Goal: Transaction & Acquisition: Purchase product/service

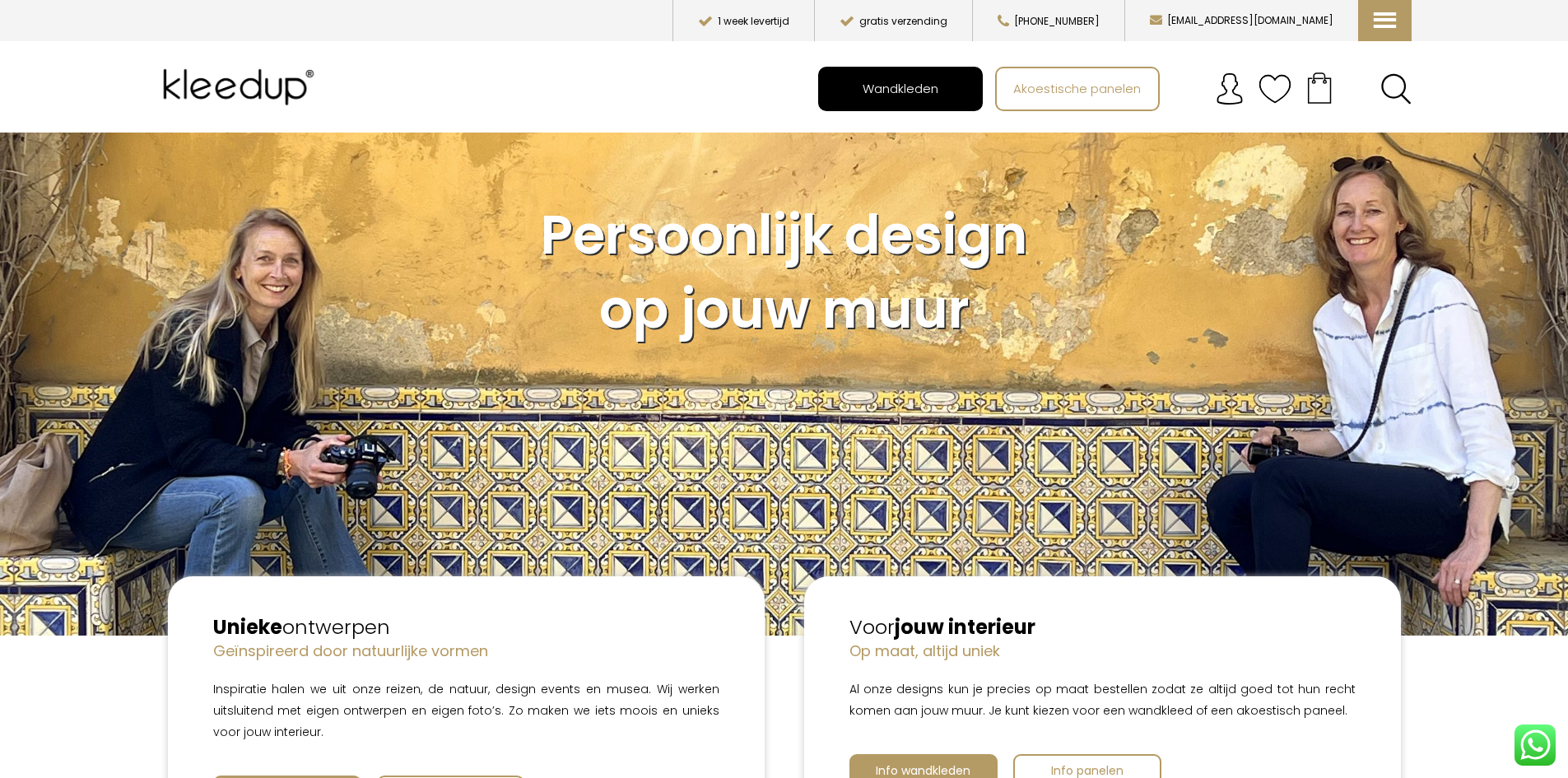
click at [906, 94] on span "Wandkleden" at bounding box center [901, 88] width 94 height 32
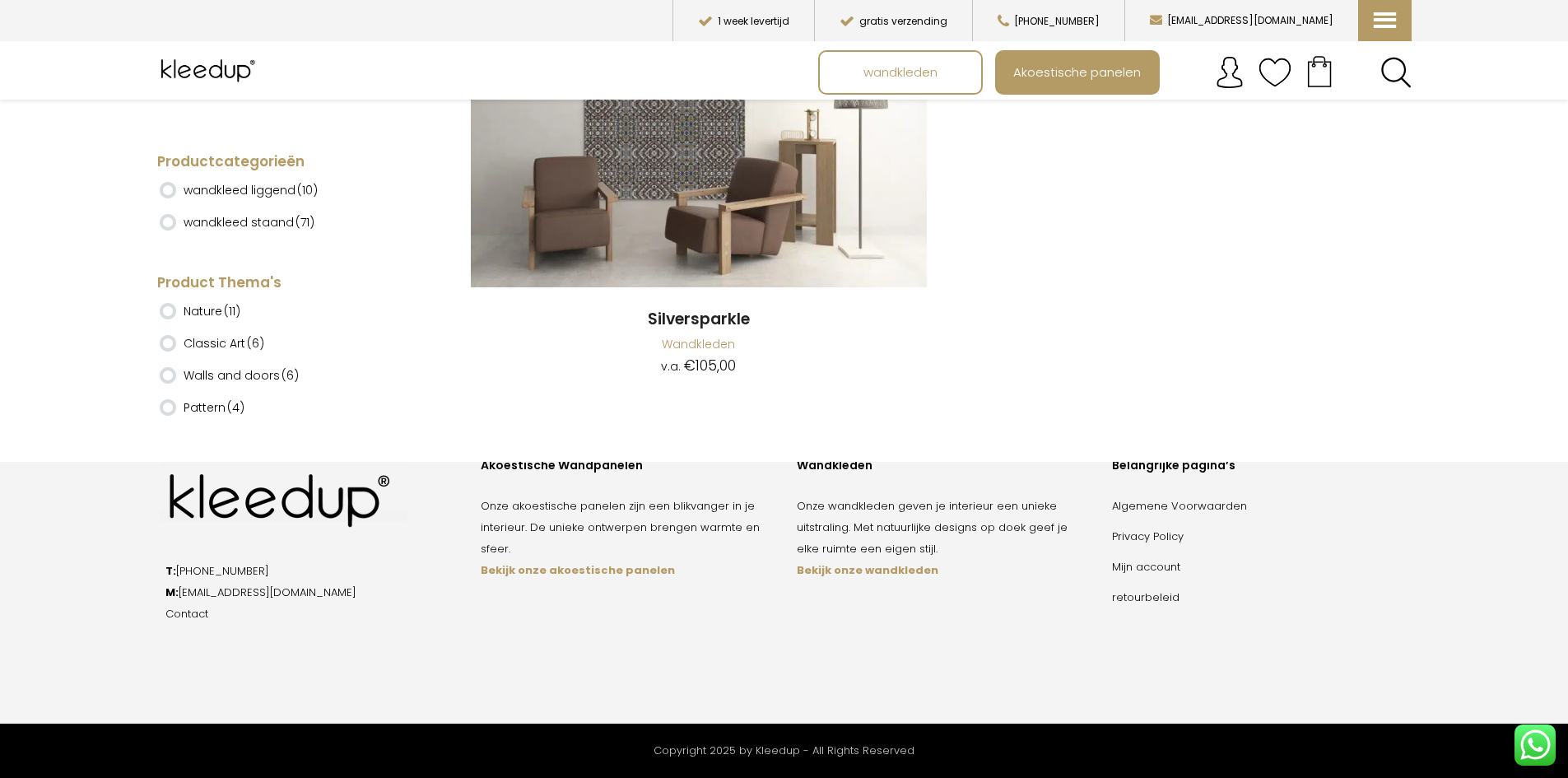
scroll to position [19229, 0]
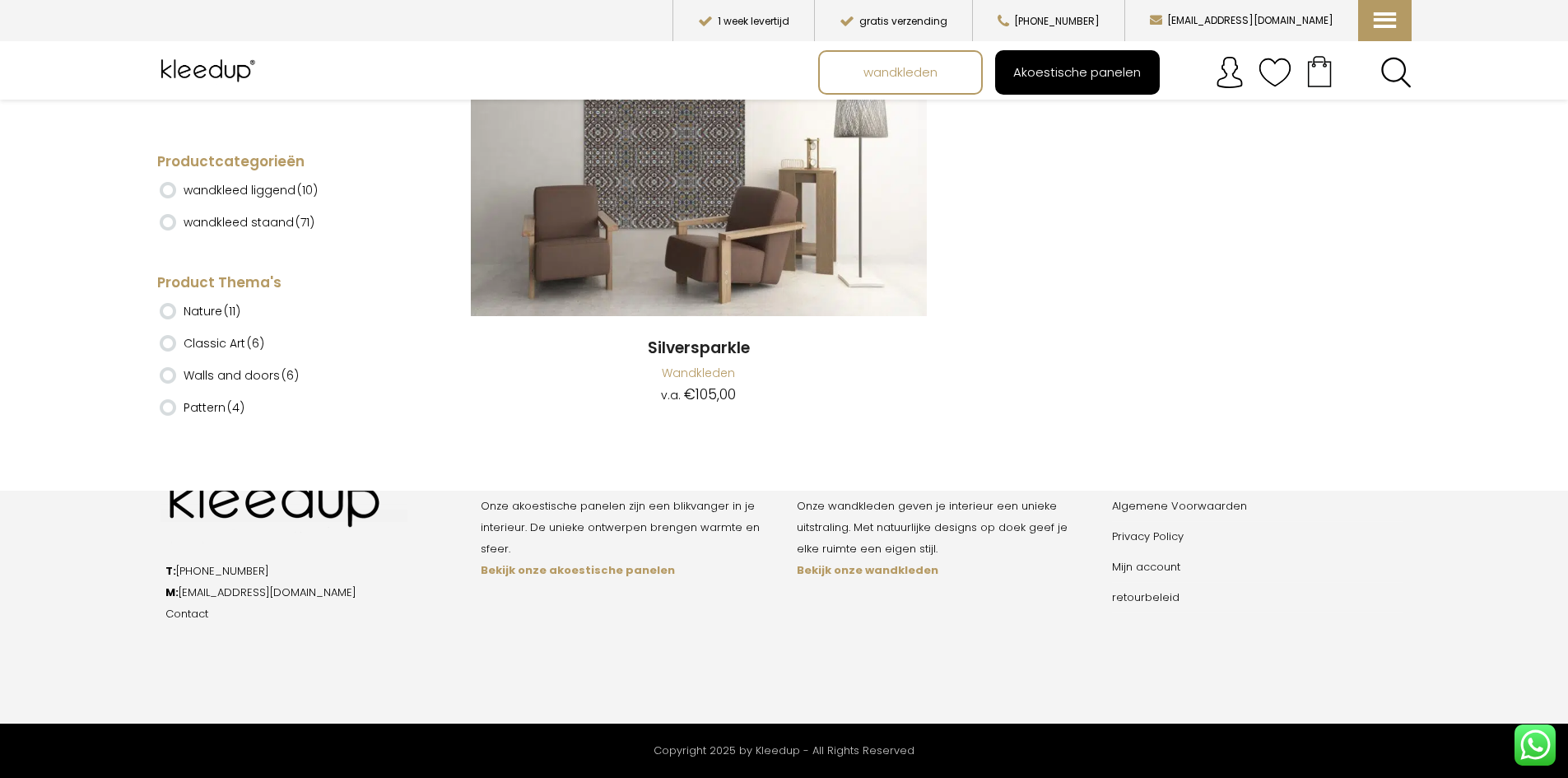
click at [1033, 84] on span "Akoestische panelen" at bounding box center [1077, 72] width 145 height 32
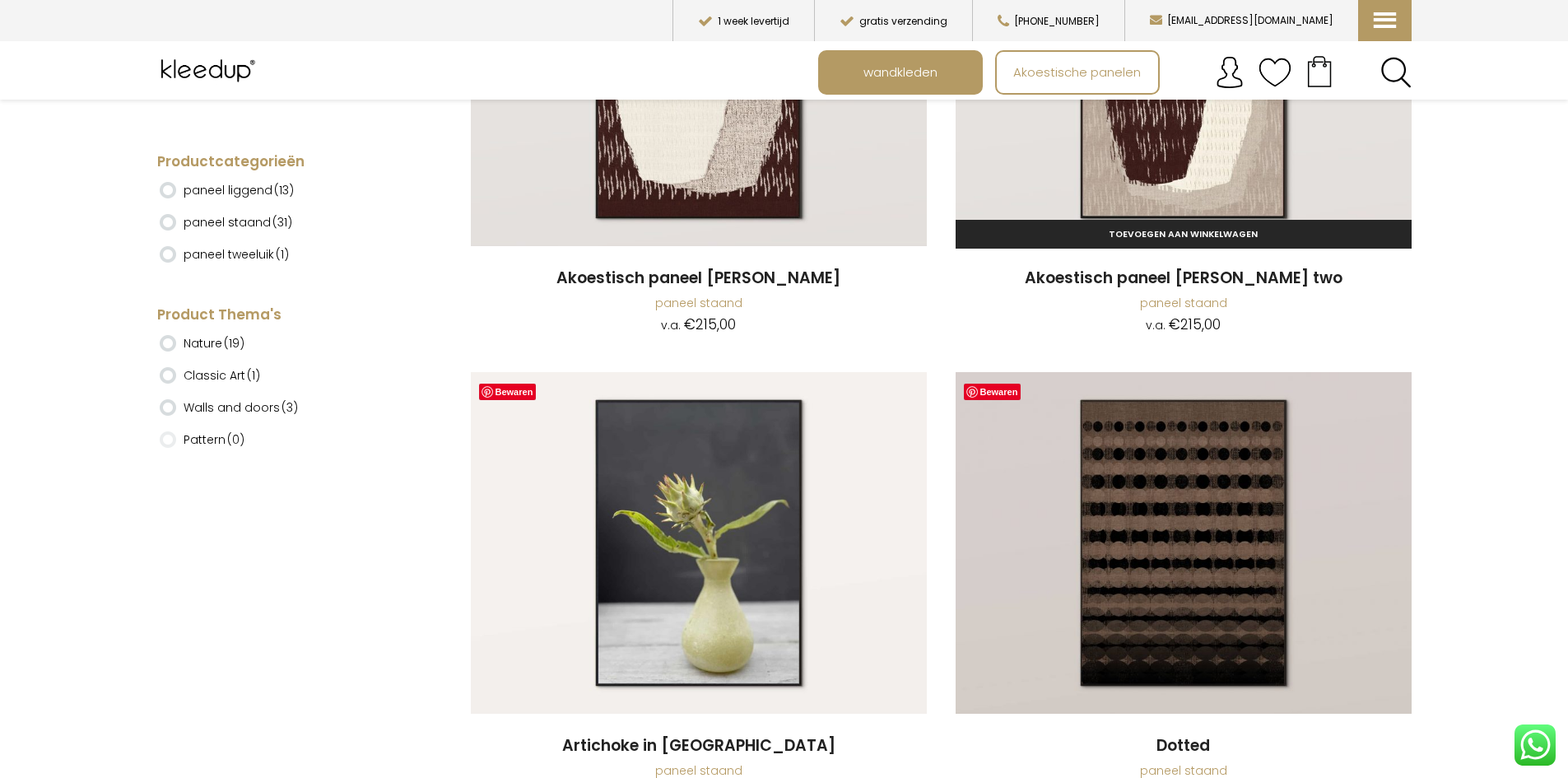
scroll to position [741, 0]
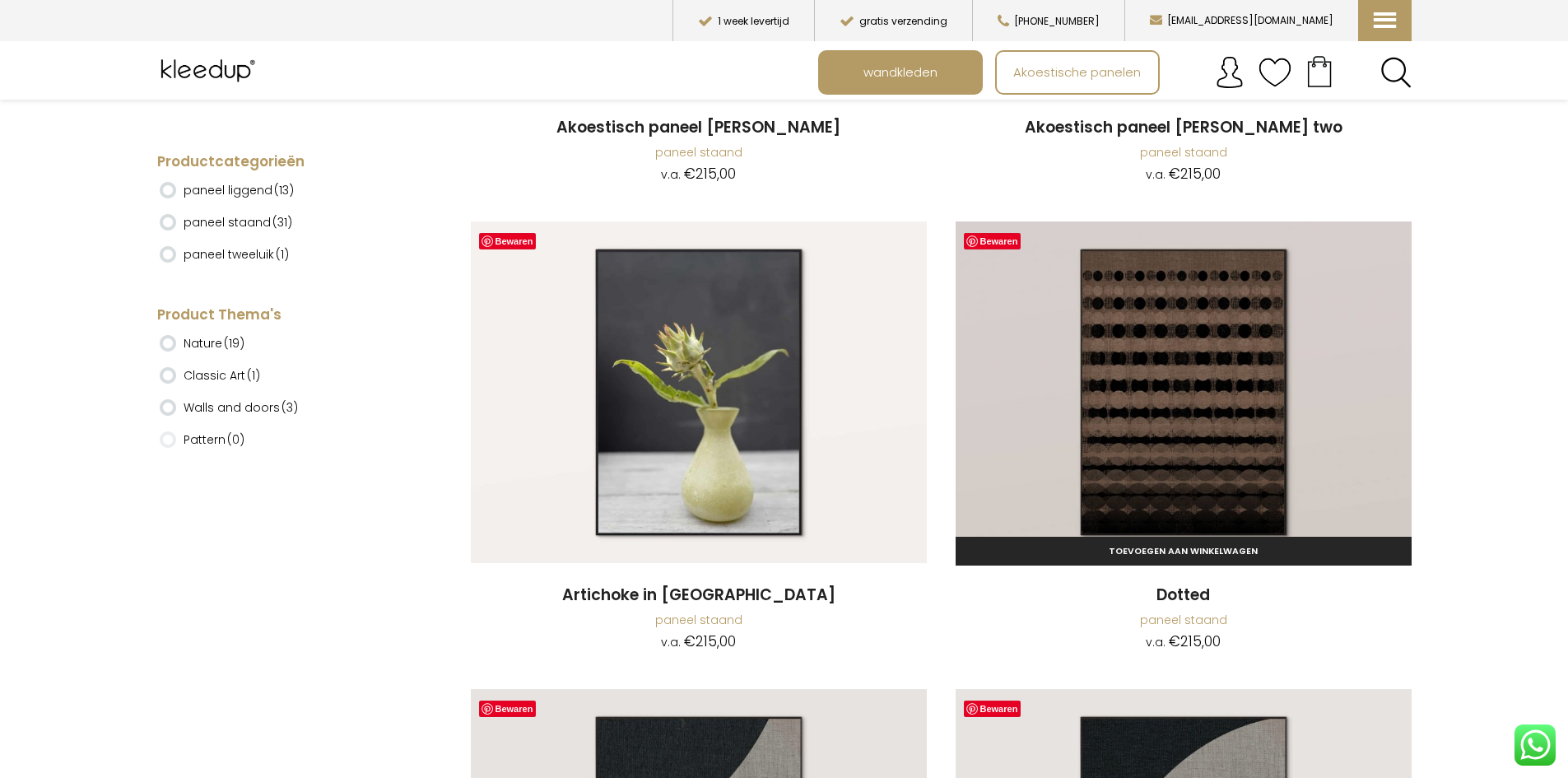
click at [1203, 426] on img at bounding box center [1183, 392] width 456 height 342
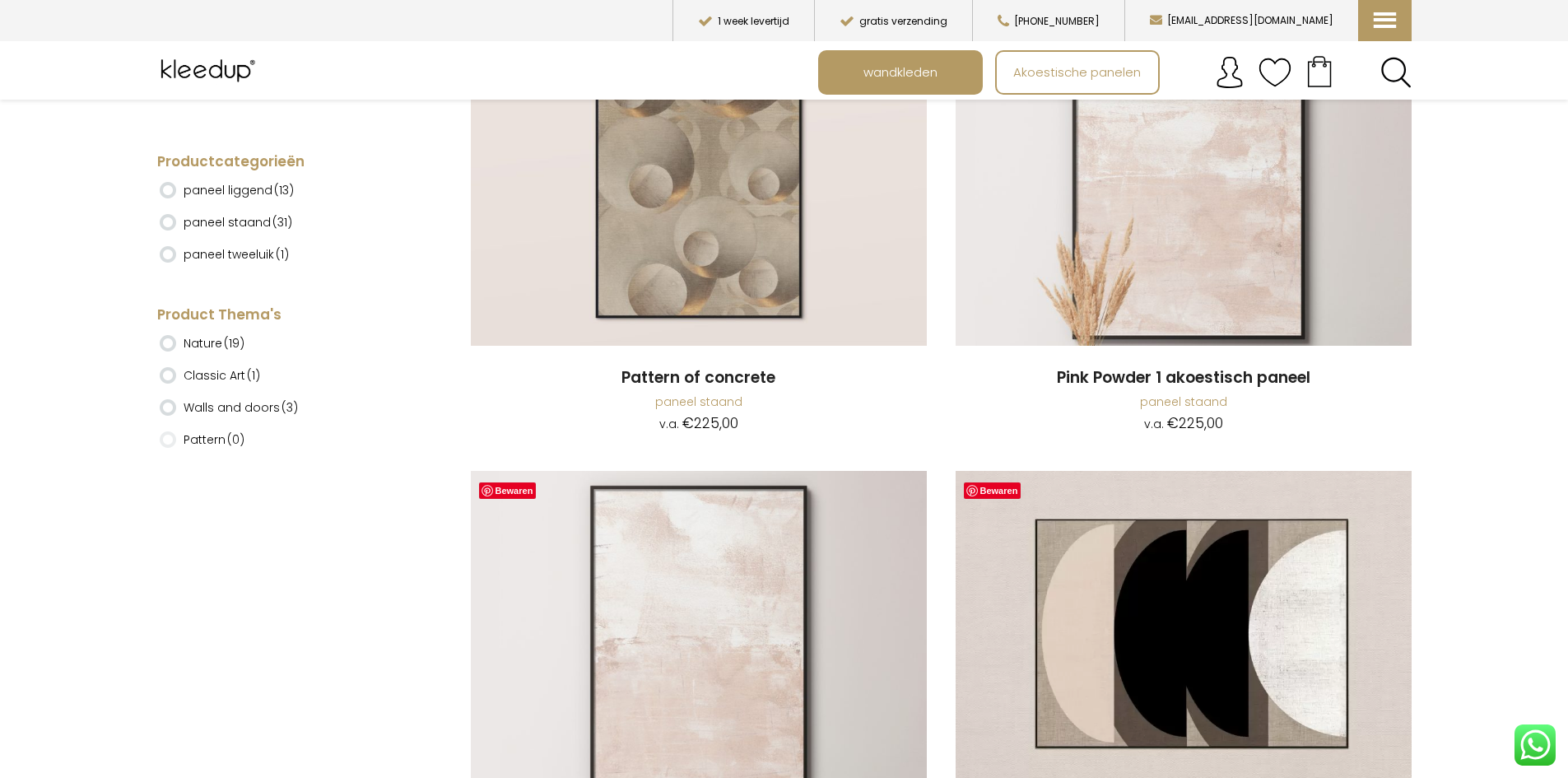
scroll to position [4612, 0]
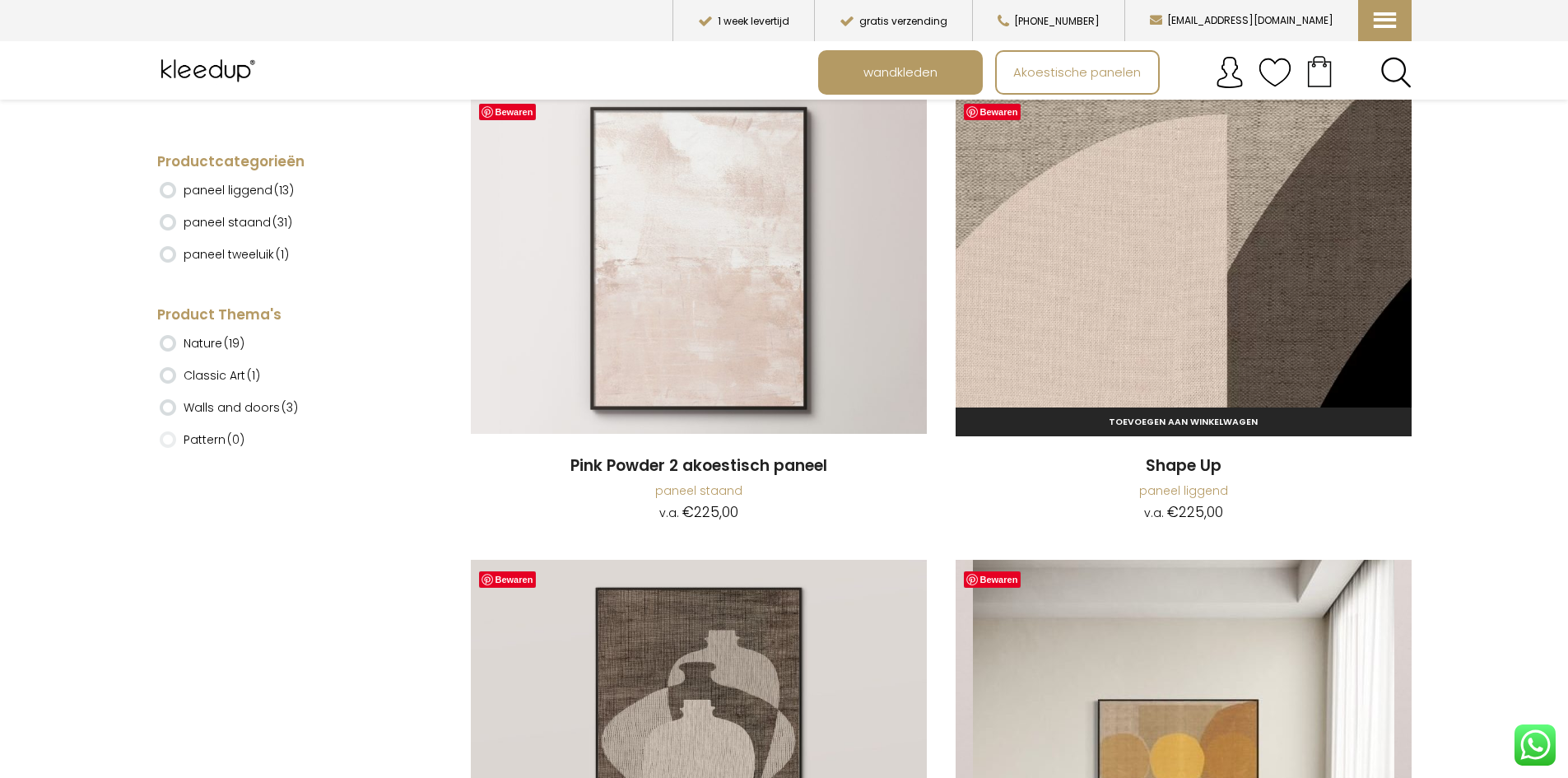
click at [1214, 292] on img at bounding box center [1183, 263] width 456 height 342
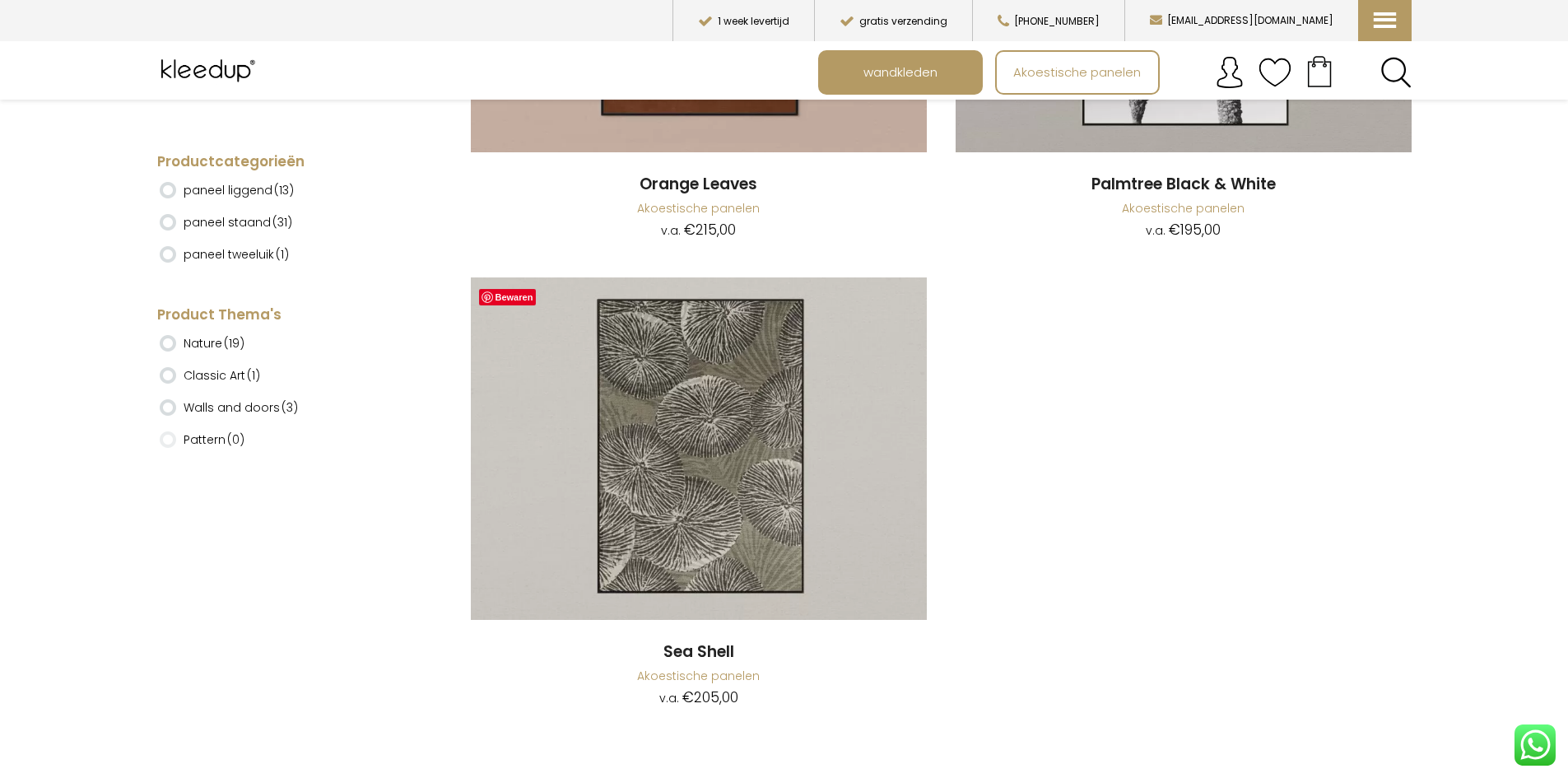
scroll to position [10764, 0]
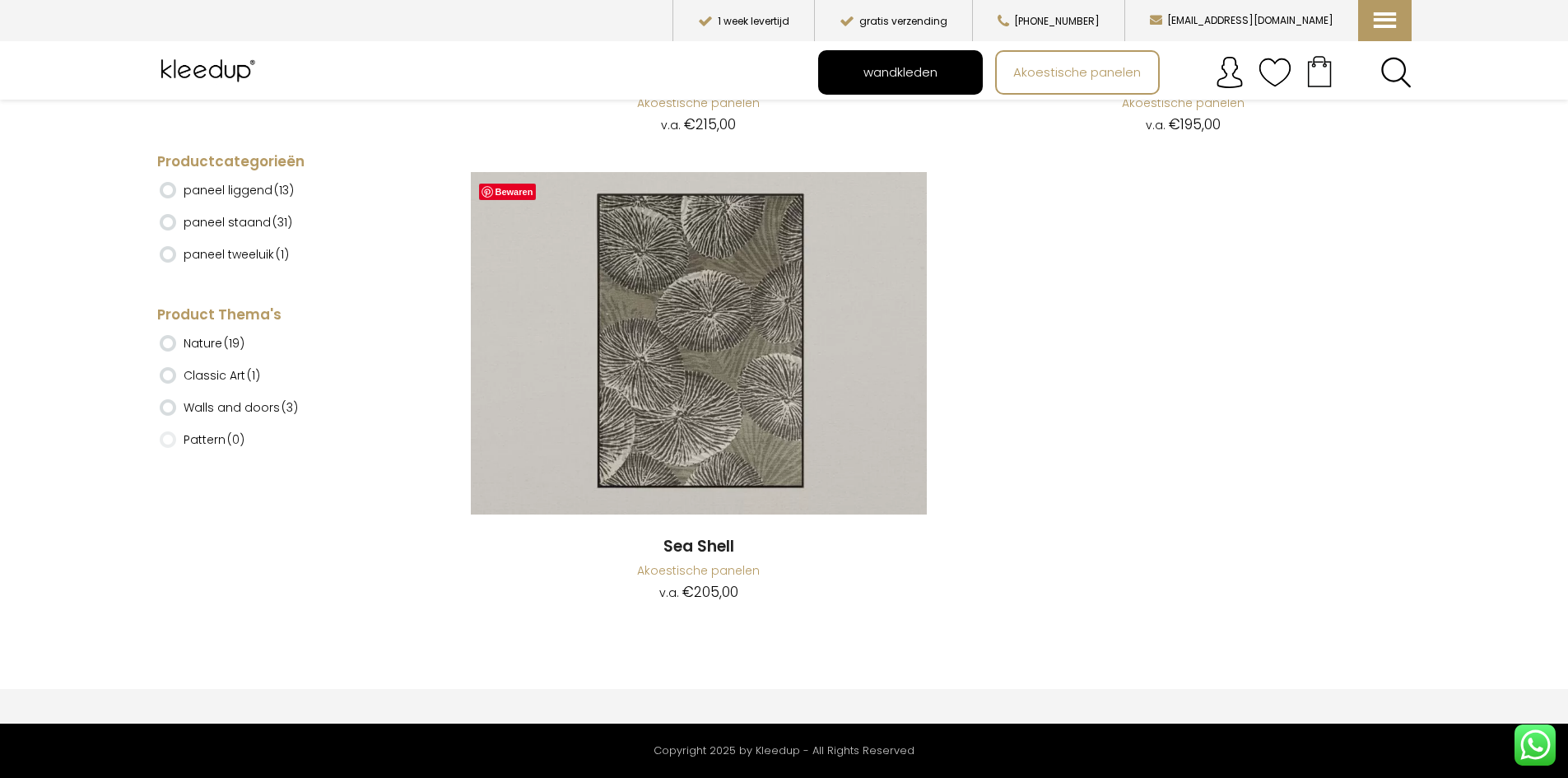
click at [927, 70] on span "wandkleden" at bounding box center [901, 72] width 92 height 32
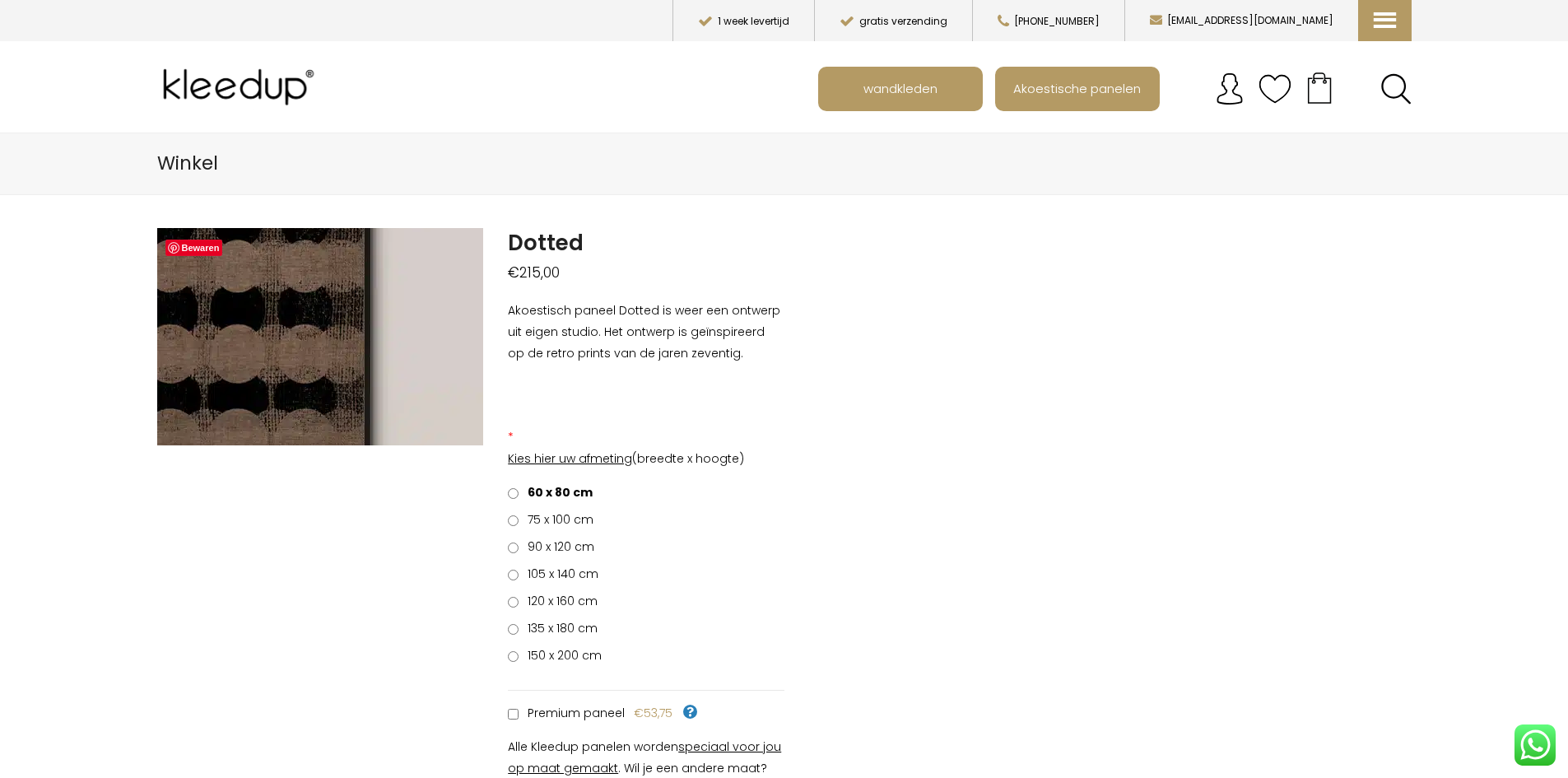
click at [388, 339] on img at bounding box center [42, 330] width 1647 height 1098
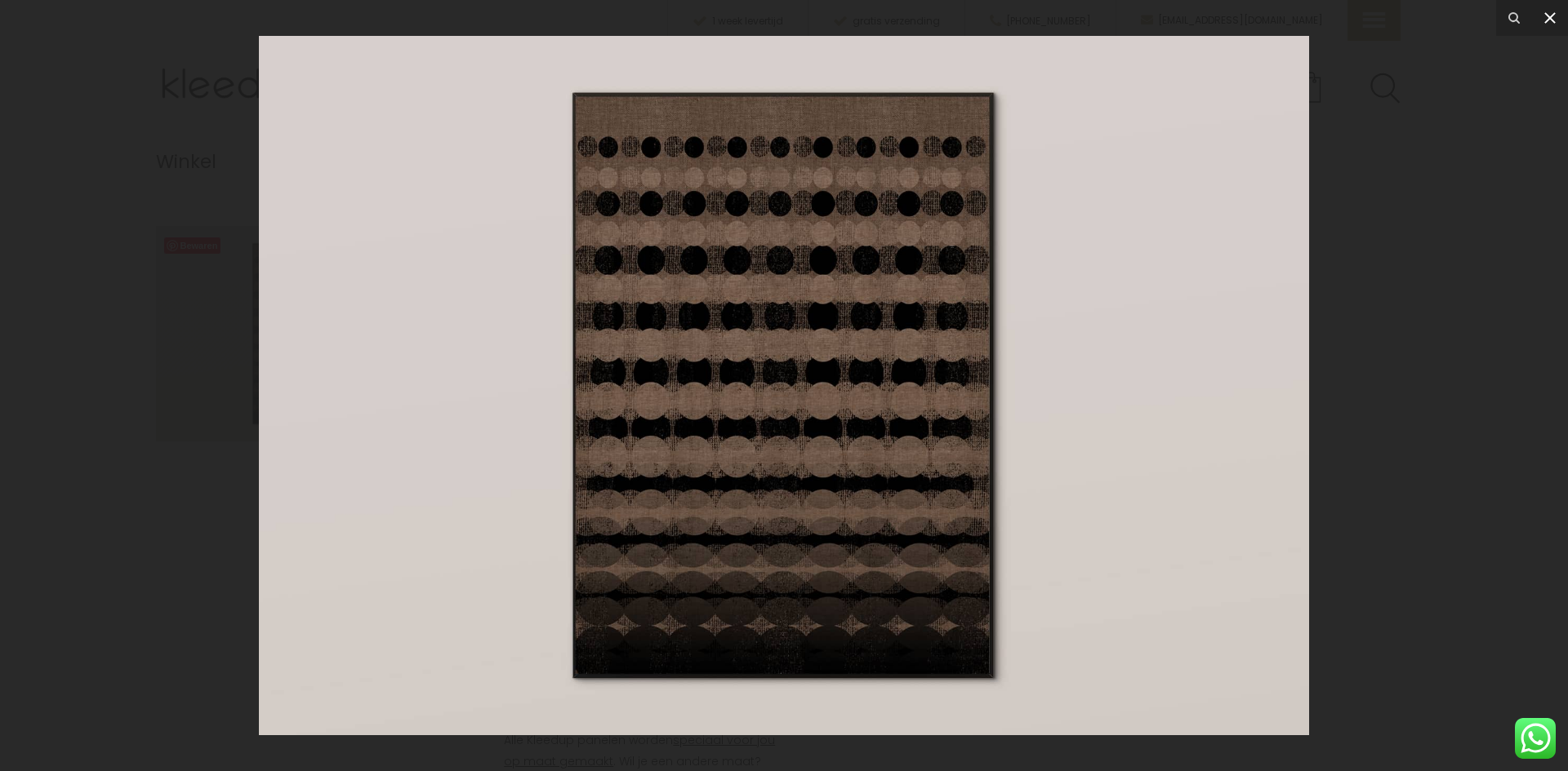
click at [1553, 12] on icon at bounding box center [1550, 18] width 20 height 20
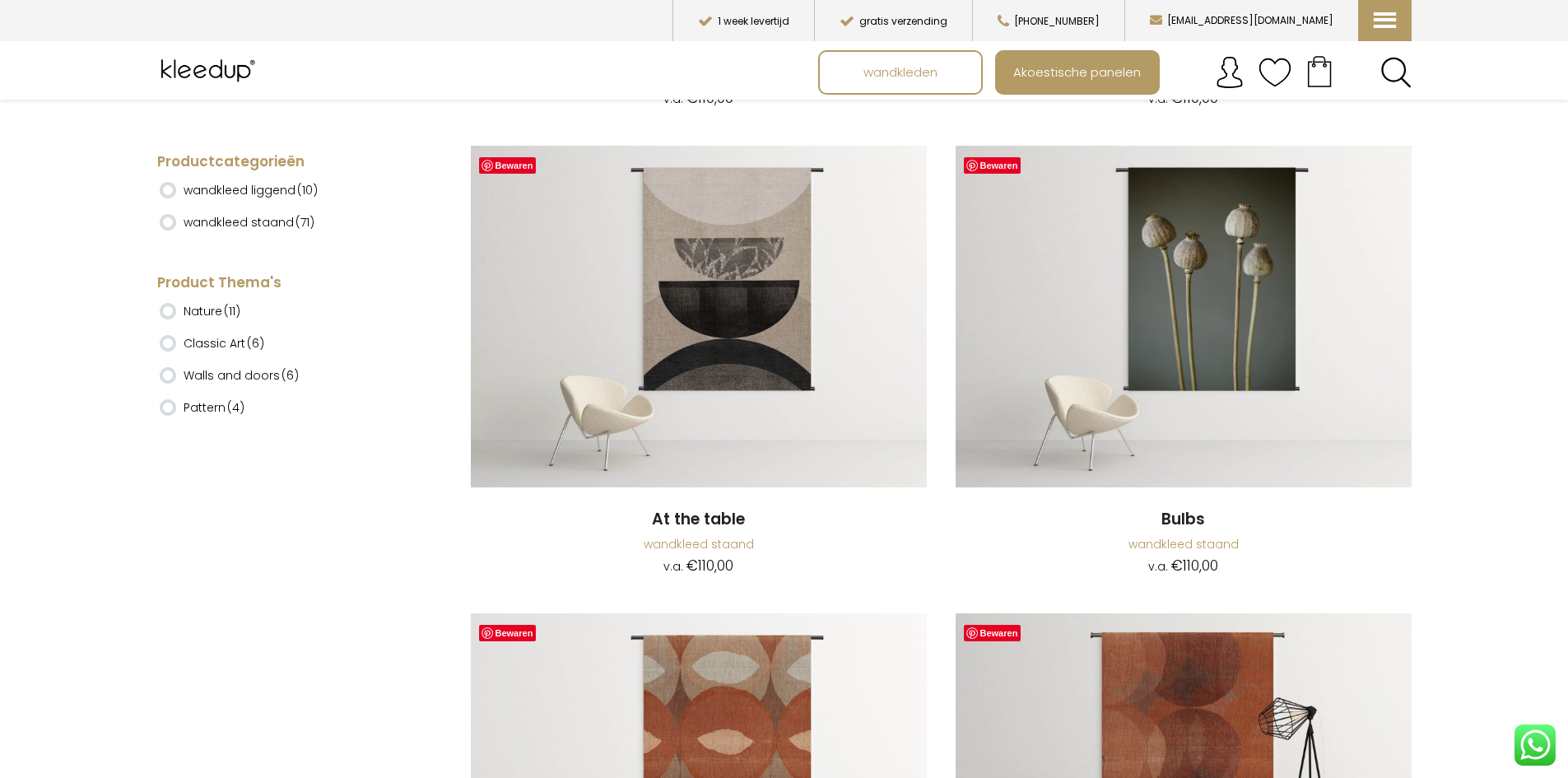
scroll to position [659, 0]
